Goal: Communication & Community: Answer question/provide support

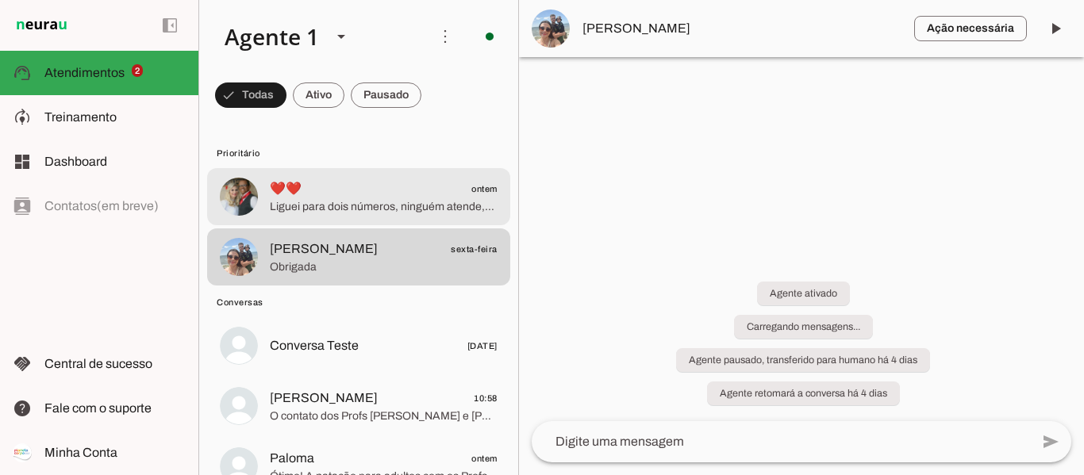
drag, startPoint x: 0, startPoint y: 0, endPoint x: 365, endPoint y: 207, distance: 419.8
click at [365, 207] on span "Liguei para dois números, ninguém atende,aqui no whatsapp, ninguém responde....🙄" at bounding box center [384, 207] width 228 height 16
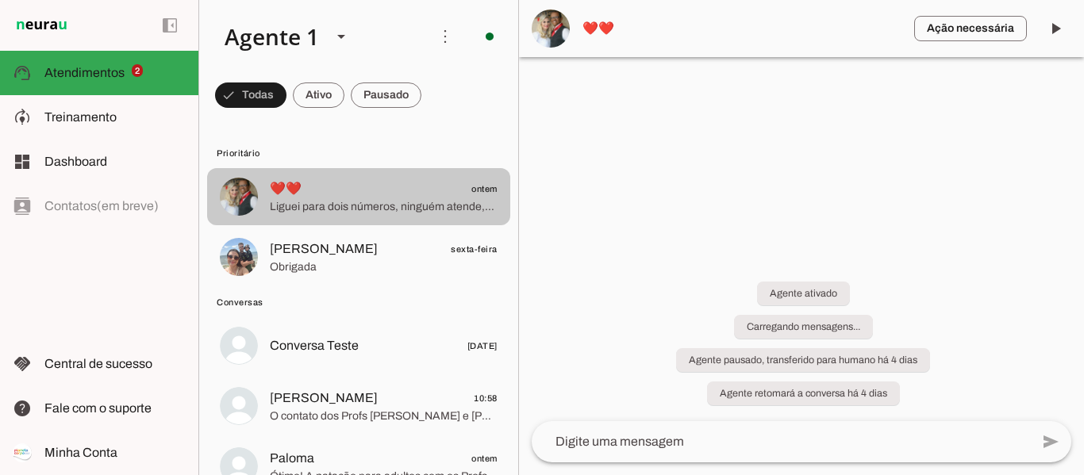
click at [323, 195] on span "❤️❤️ ontem" at bounding box center [384, 189] width 228 height 20
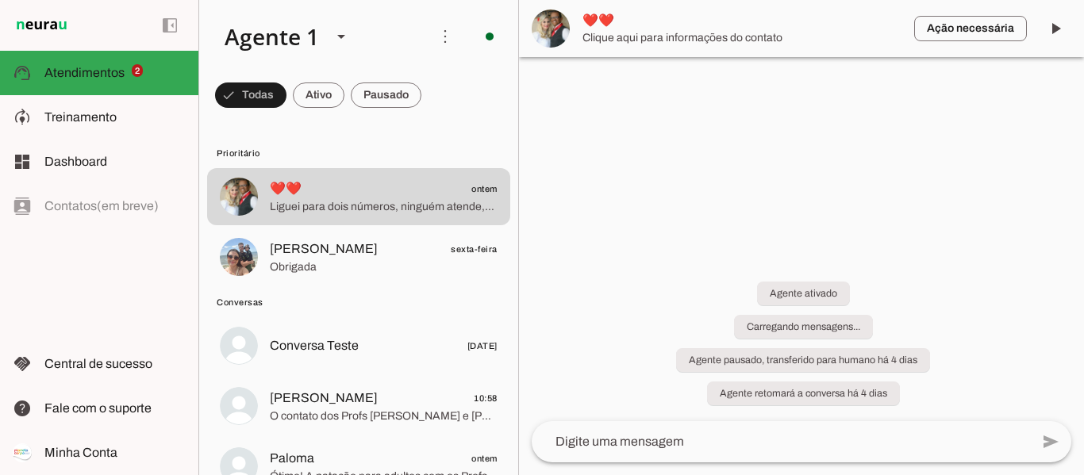
click at [598, 23] on span "❤️❤️" at bounding box center [742, 20] width 319 height 19
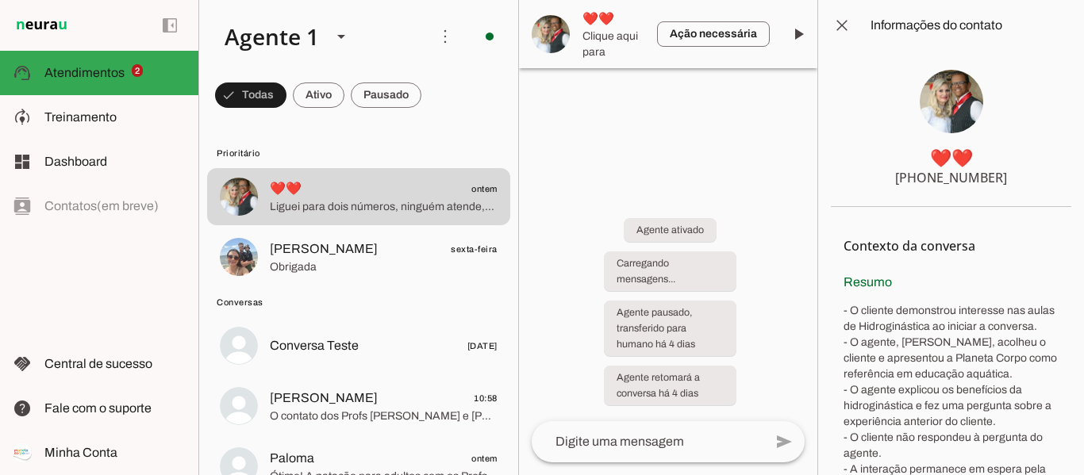
drag, startPoint x: 1010, startPoint y: 175, endPoint x: 937, endPoint y: 176, distance: 73.0
click at [937, 176] on section "❤️❤️ [PHONE_NUMBER]" at bounding box center [951, 129] width 240 height 156
click at [839, 25] on span at bounding box center [842, 25] width 38 height 38
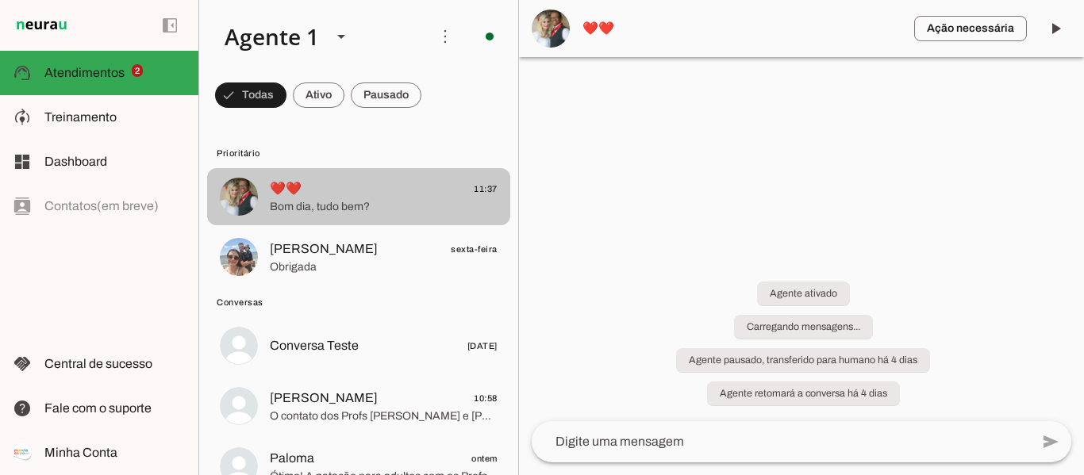
click at [322, 199] on span "Bom dia, tudo bem?" at bounding box center [384, 207] width 228 height 16
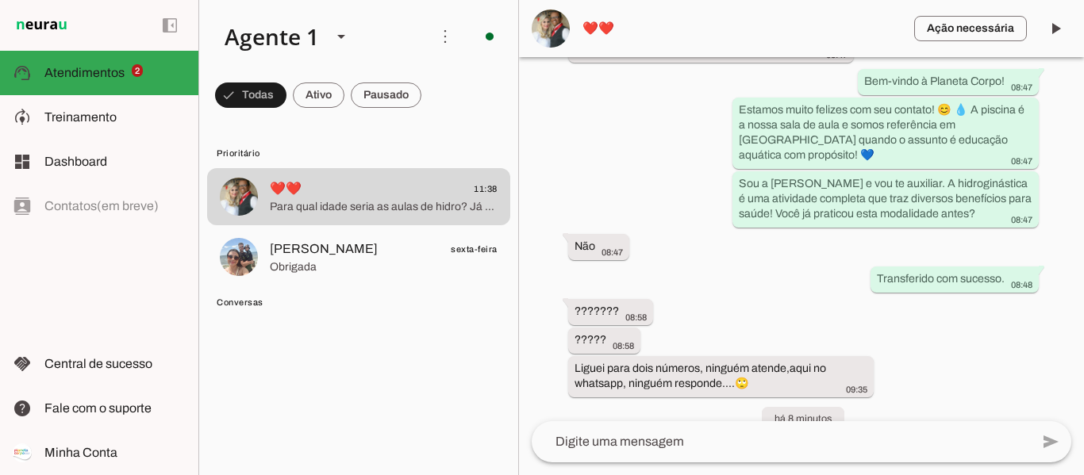
scroll to position [367, 0]
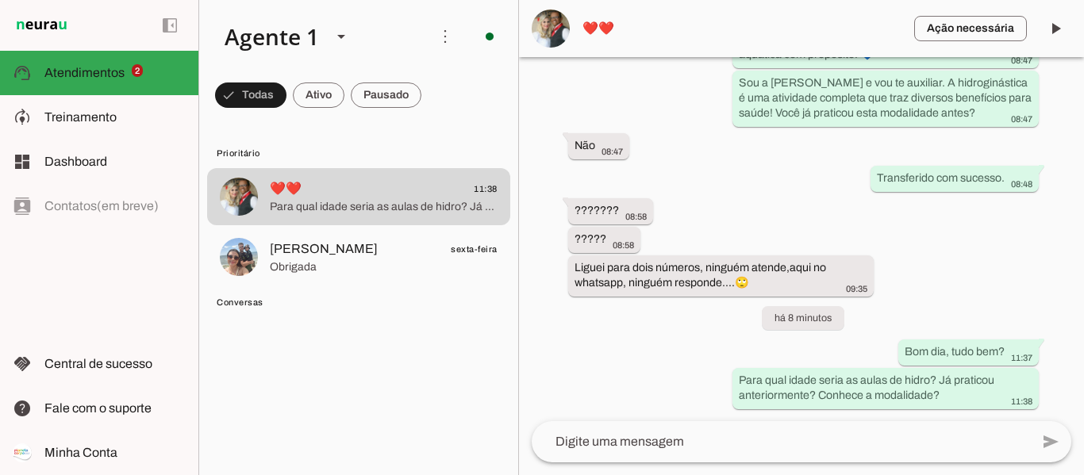
click at [705, 444] on textarea at bounding box center [781, 442] width 498 height 19
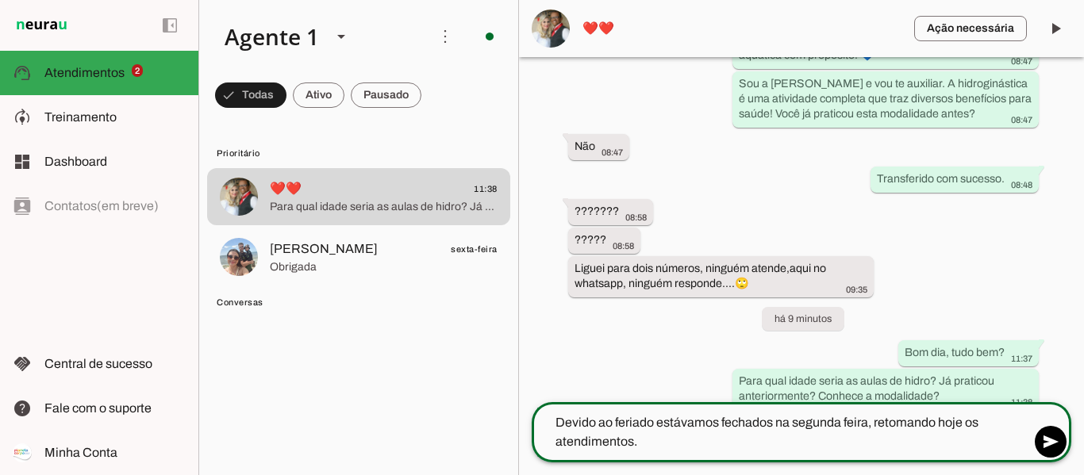
scroll to position [386, 0]
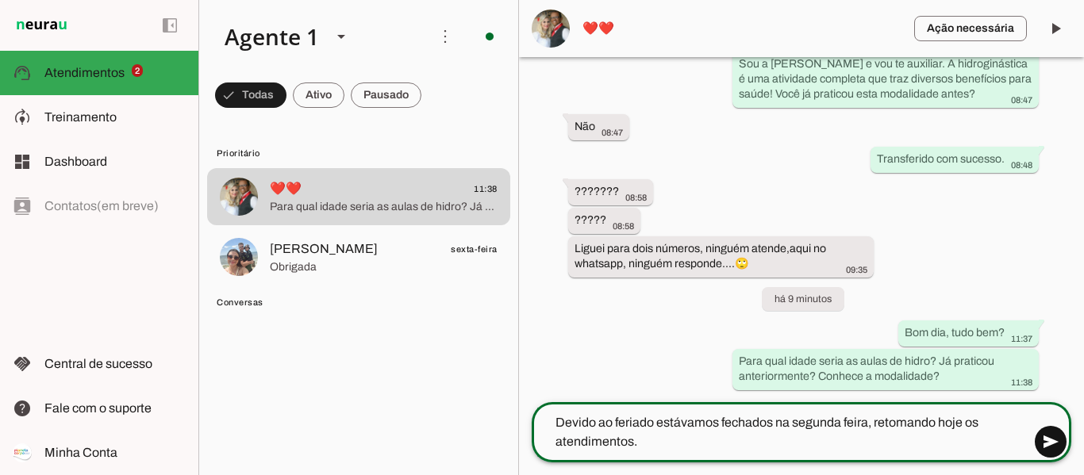
type textarea "Devido ao feriado estávamos fechados na segunda feira, retomando hoje os atendi…"
type md-outlined-text-field "Devido ao feriado estávamos fechados na segunda feira, retomando hoje os atendi…"
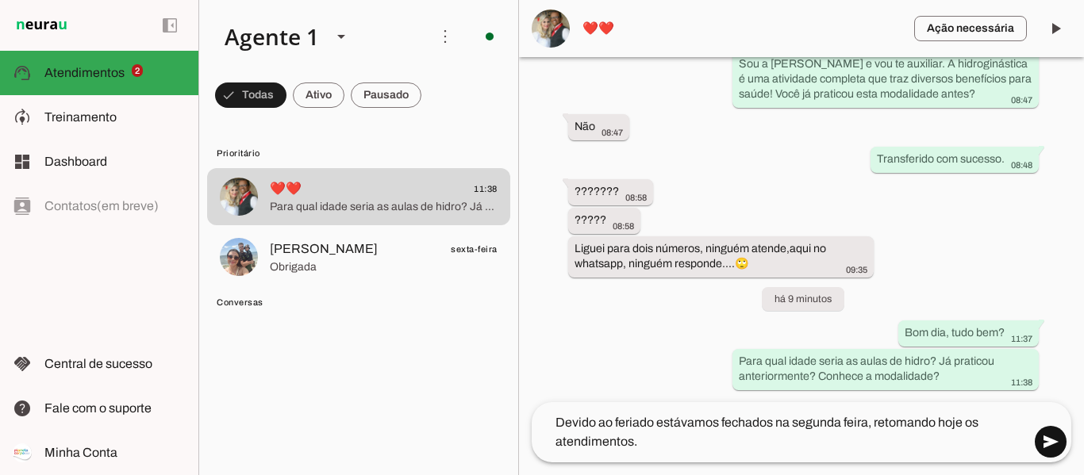
click at [1052, 442] on span at bounding box center [1051, 442] width 38 height 38
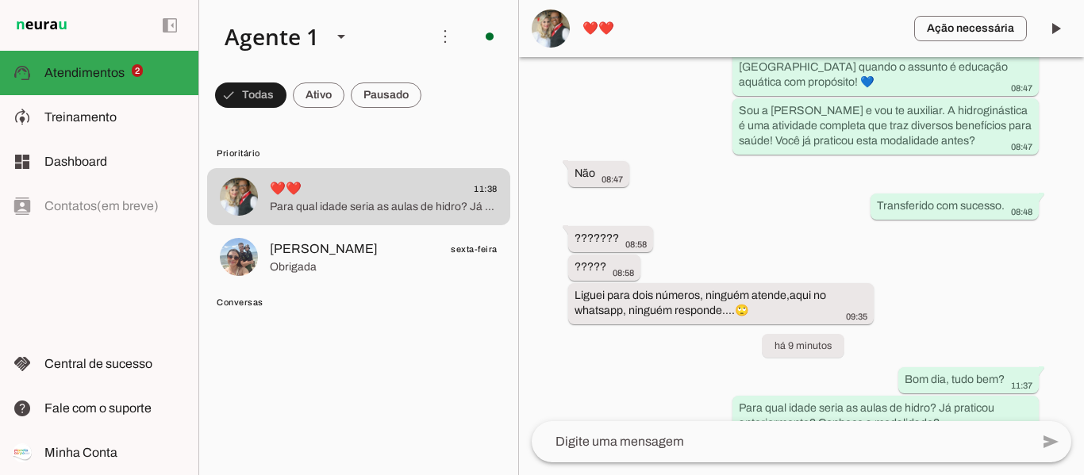
scroll to position [410, 0]
